Goal: Task Accomplishment & Management: Manage account settings

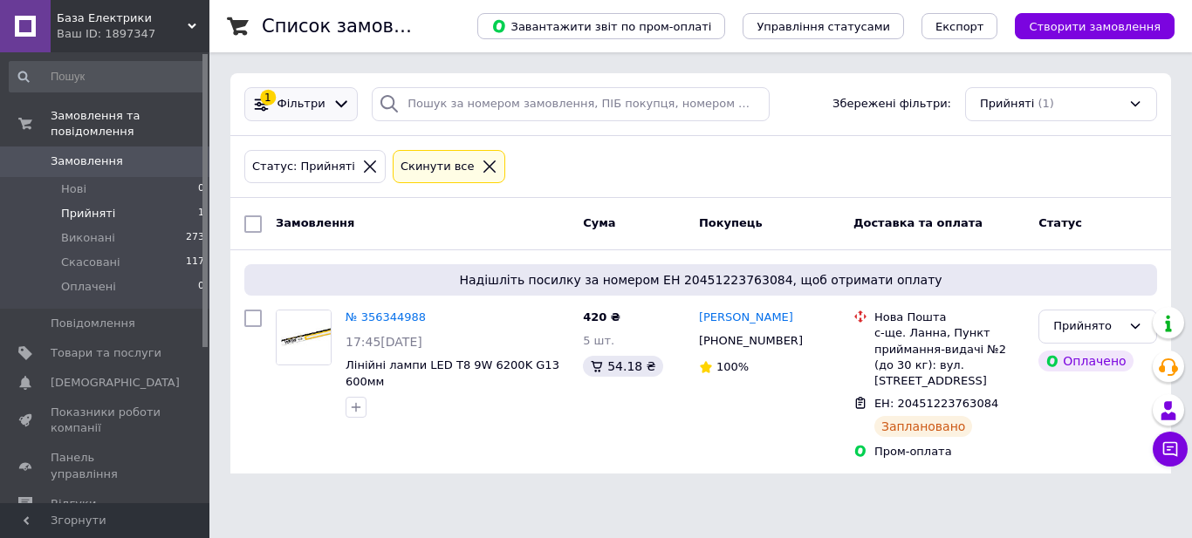
click at [297, 91] on div "1 Фільтри" at bounding box center [300, 104] width 113 height 34
click at [335, 104] on icon at bounding box center [341, 104] width 12 height 7
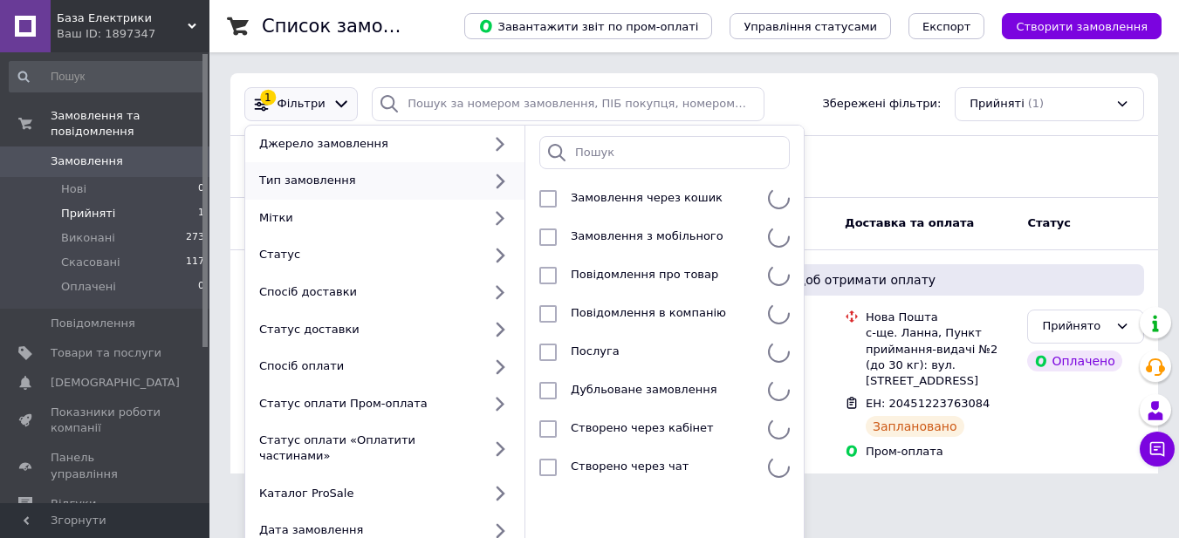
click at [361, 177] on div "Тип замовлення" at bounding box center [367, 181] width 230 height 16
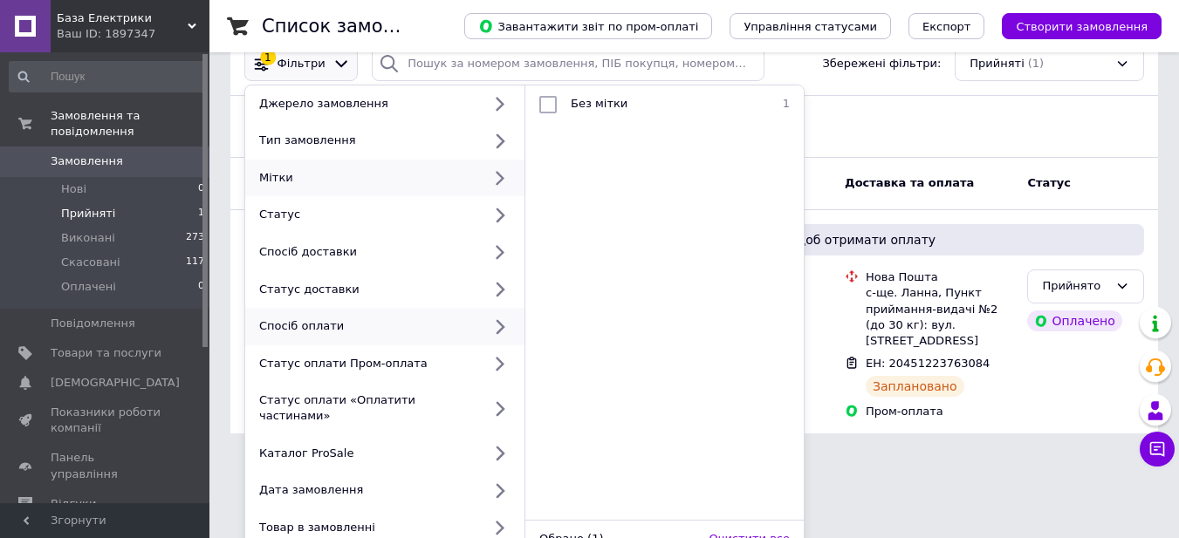
scroll to position [107, 0]
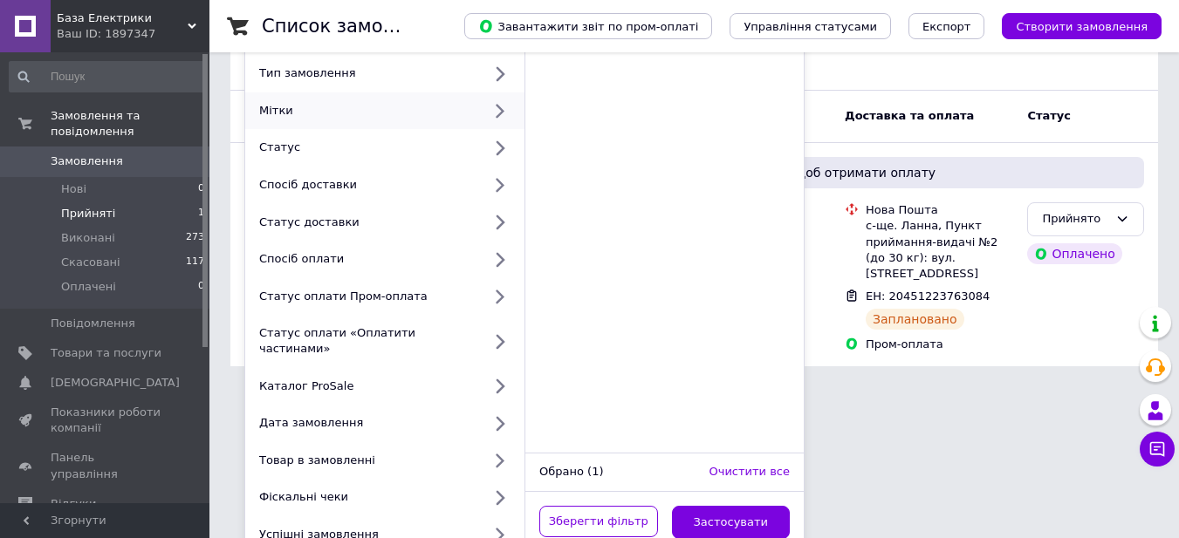
click at [560, 464] on div "Обрано (1)" at bounding box center [617, 472] width 170 height 17
click at [585, 464] on div "Обрано (1)" at bounding box center [617, 472] width 170 height 17
click at [583, 464] on div "Обрано (1)" at bounding box center [617, 472] width 170 height 17
click at [579, 464] on div "Обрано (1)" at bounding box center [617, 472] width 170 height 17
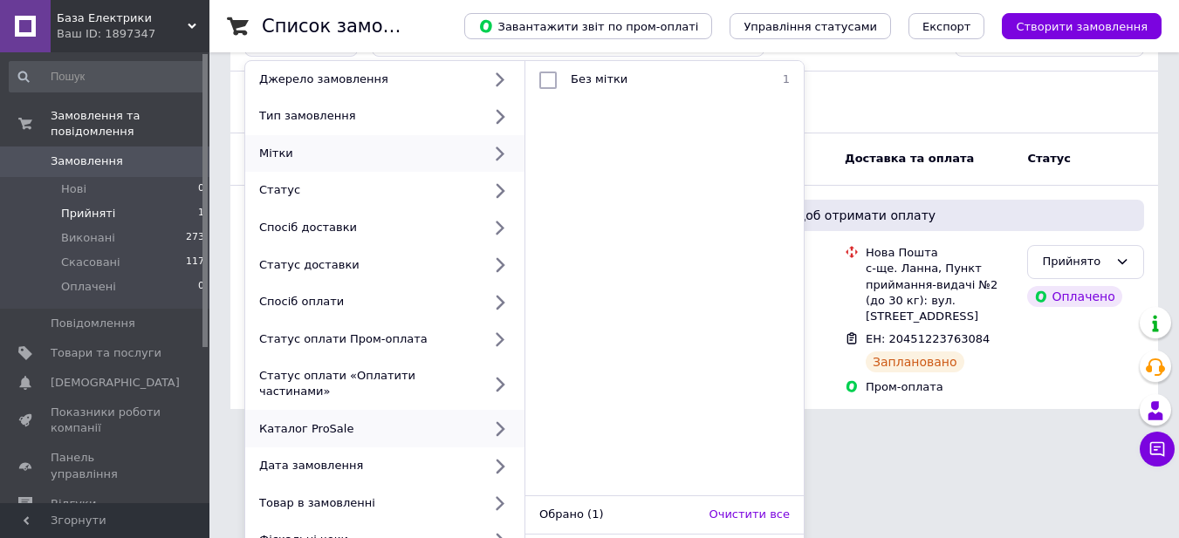
scroll to position [0, 0]
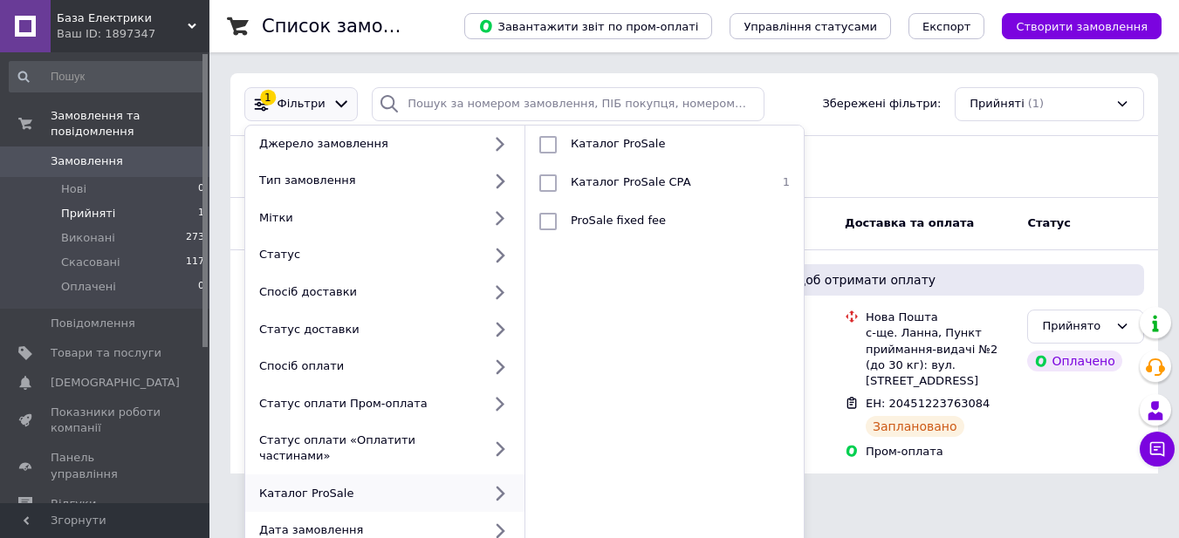
click at [261, 104] on icon at bounding box center [261, 104] width 18 height 18
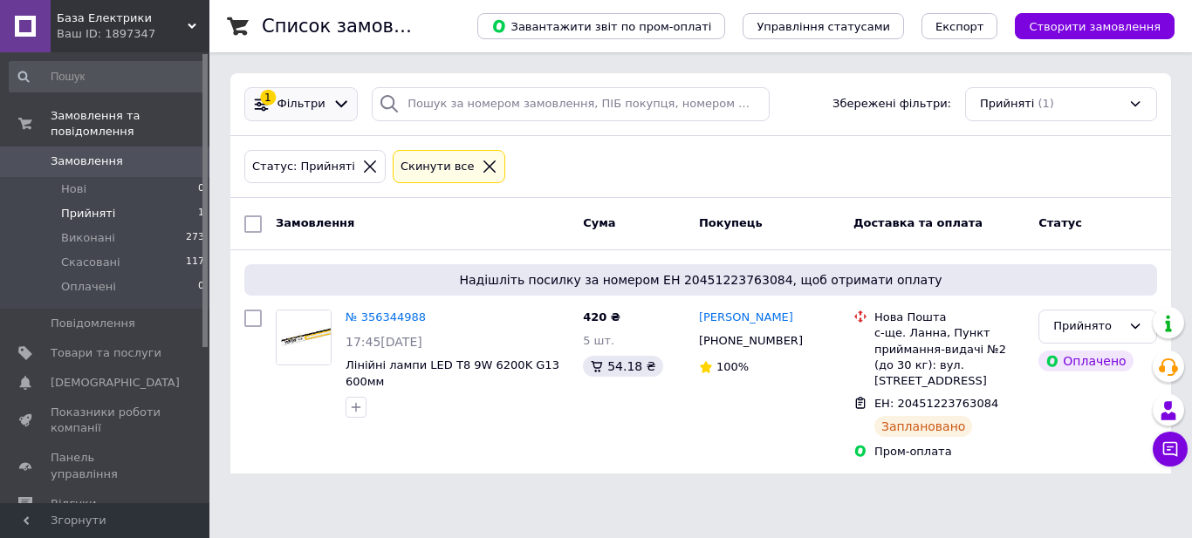
click at [262, 104] on icon at bounding box center [261, 104] width 13 height 13
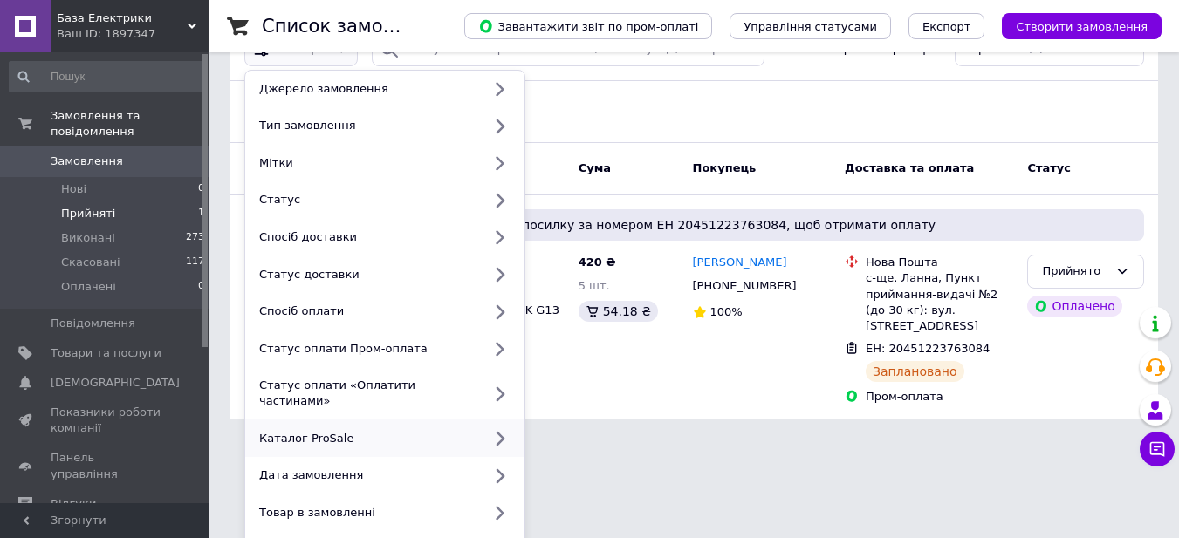
scroll to position [107, 0]
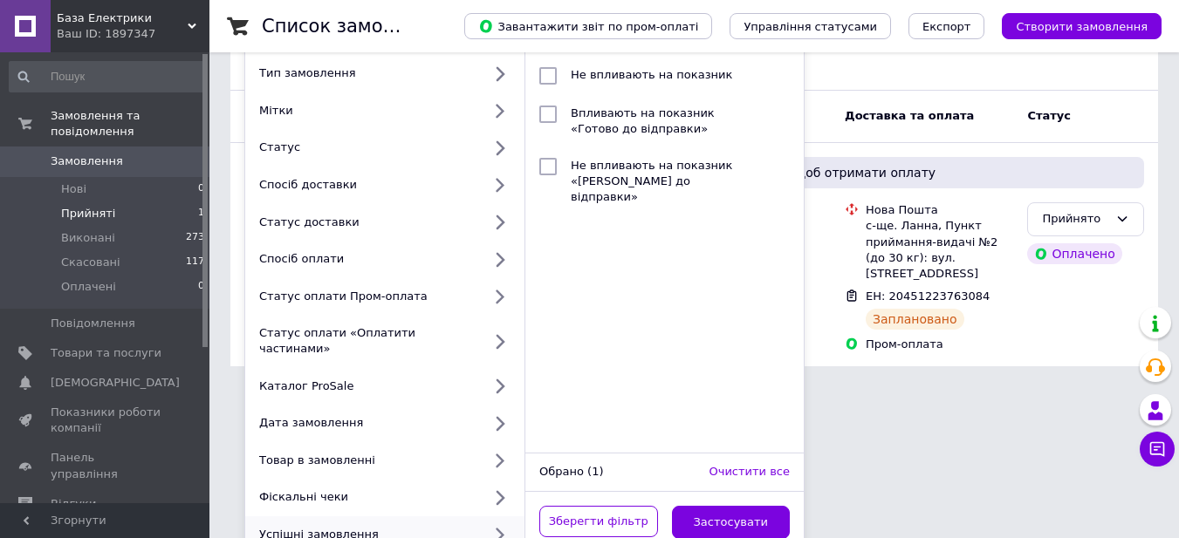
click at [427, 527] on div "Успішні замовлення" at bounding box center [367, 535] width 230 height 16
click at [505, 524] on icon at bounding box center [500, 535] width 22 height 22
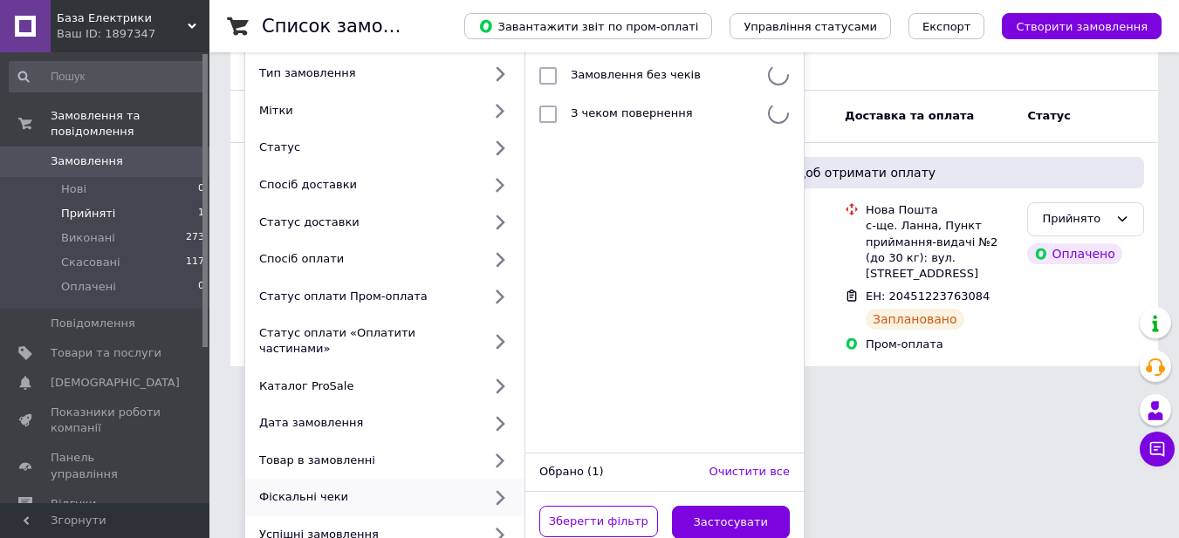
click at [486, 490] on div at bounding box center [500, 498] width 36 height 17
click at [292, 490] on div "Фіскальні чеки" at bounding box center [367, 498] width 230 height 16
click at [295, 453] on div "Товар в замовленні" at bounding box center [367, 461] width 230 height 16
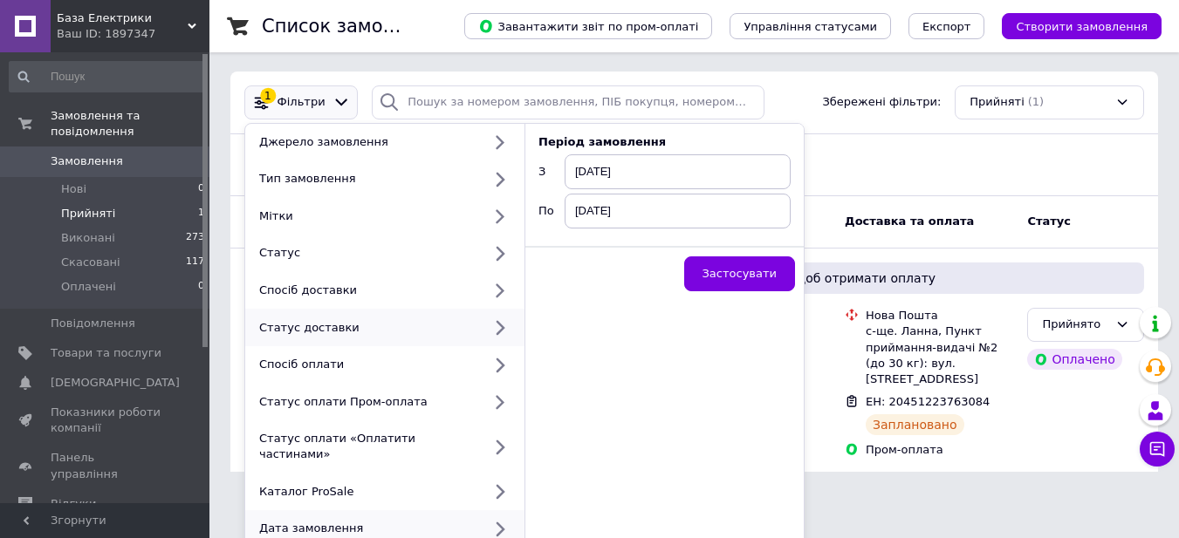
scroll to position [0, 0]
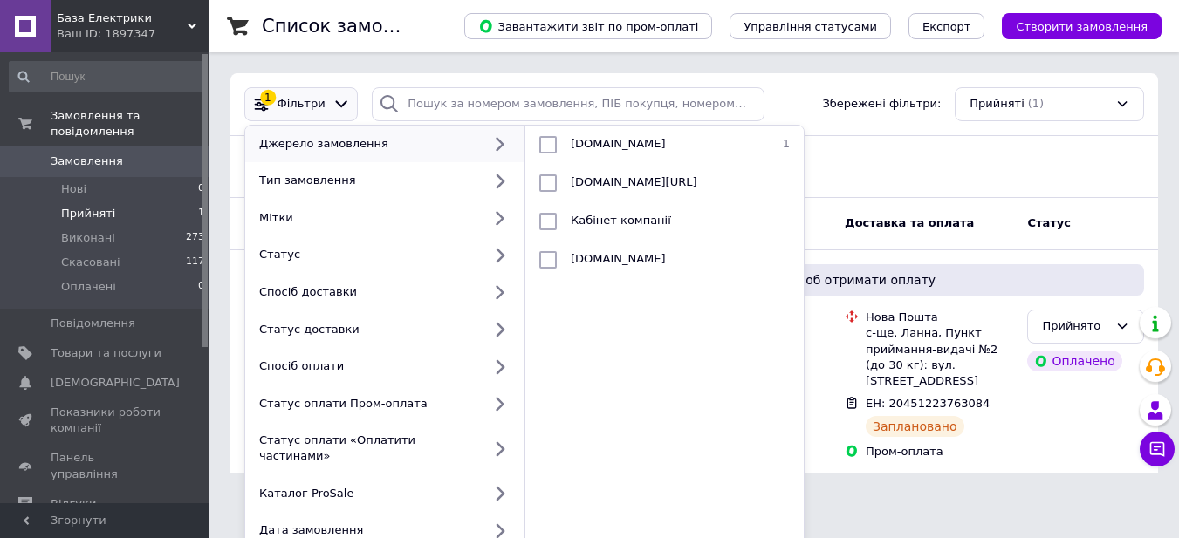
click at [260, 99] on div "1" at bounding box center [268, 98] width 16 height 16
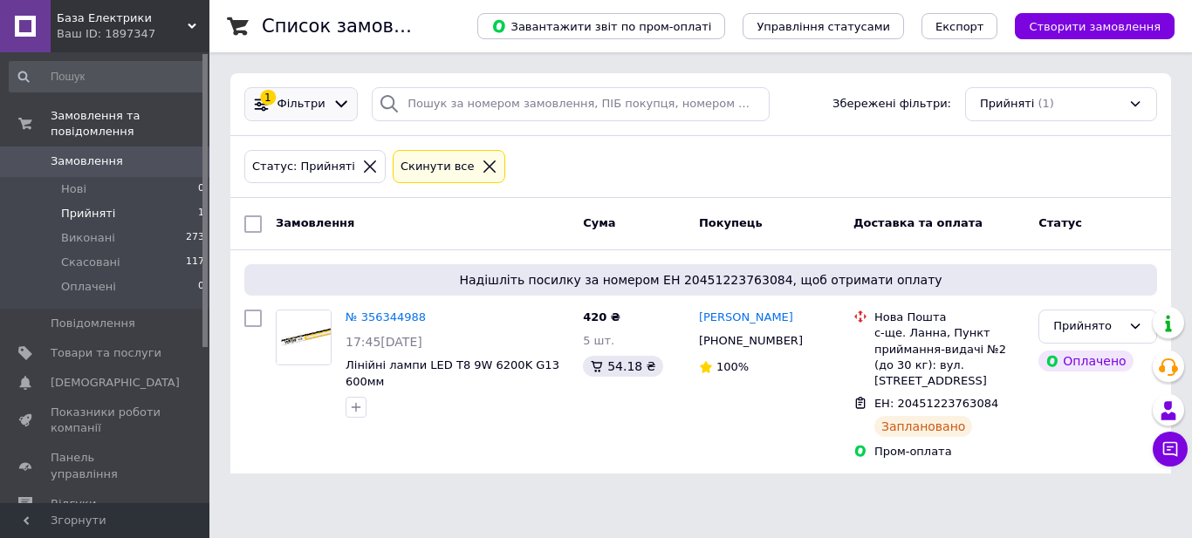
click at [260, 99] on div "1" at bounding box center [268, 98] width 16 height 16
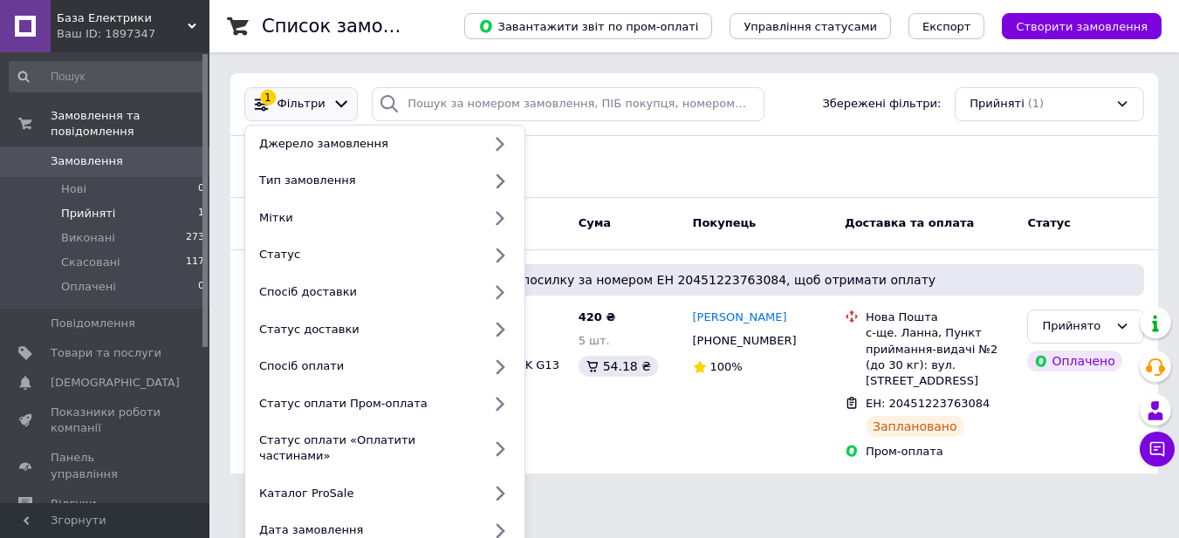
click at [260, 99] on div "1" at bounding box center [268, 98] width 16 height 16
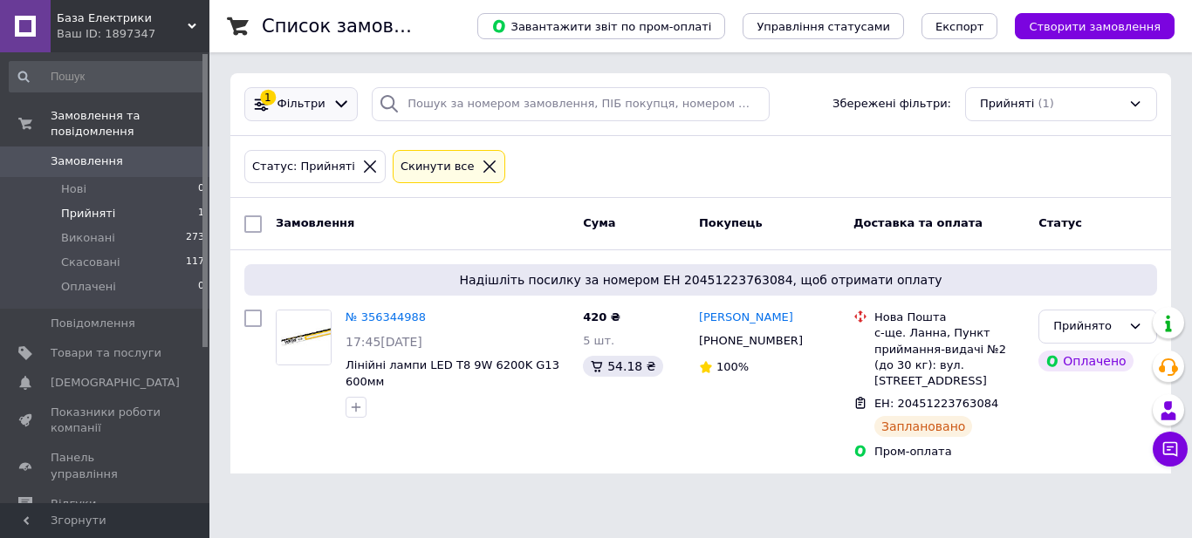
click at [329, 107] on div at bounding box center [341, 104] width 25 height 18
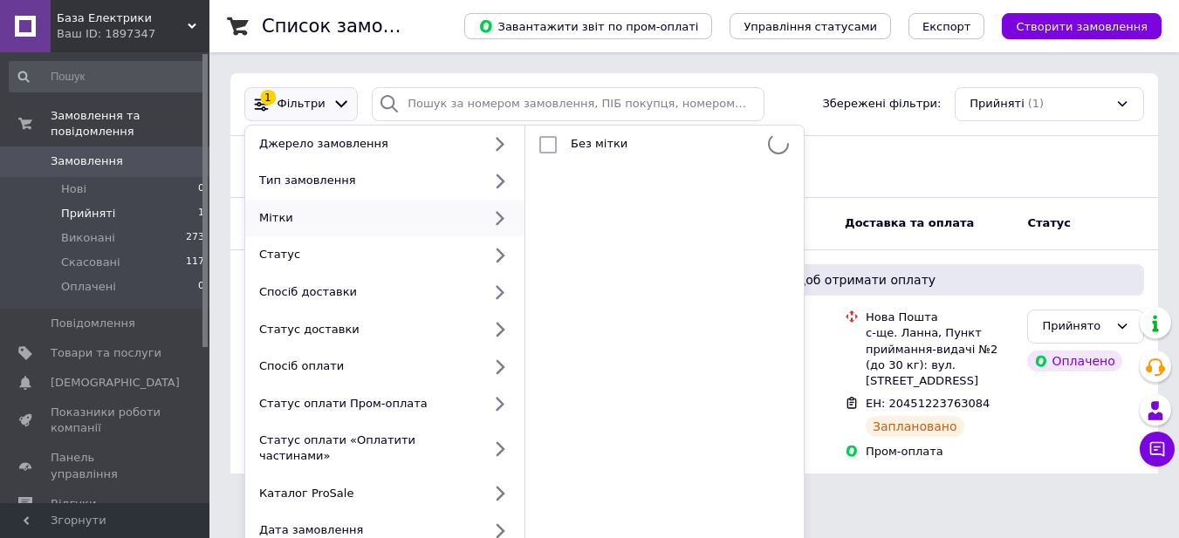
click at [290, 223] on div "Мітки" at bounding box center [367, 218] width 230 height 16
click at [292, 258] on div "Статус" at bounding box center [367, 255] width 230 height 16
